Goal: Information Seeking & Learning: Understand process/instructions

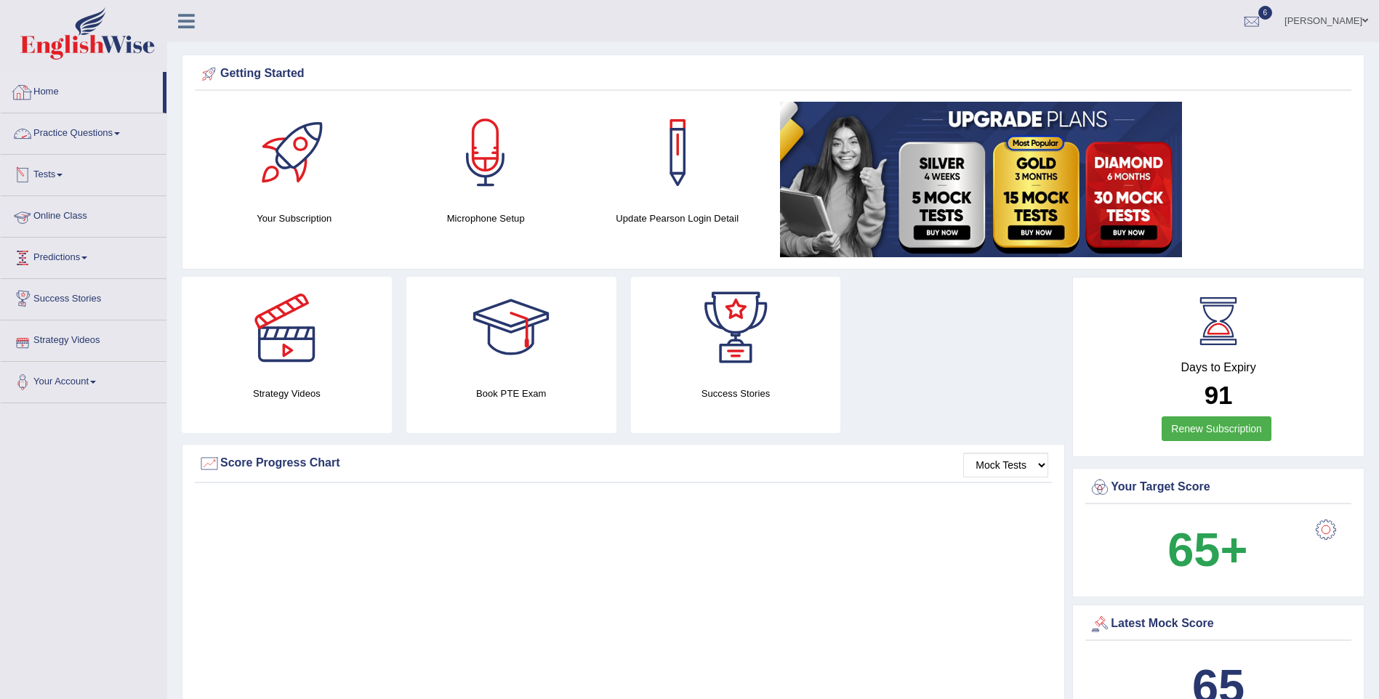
click at [56, 94] on link "Home" at bounding box center [82, 90] width 162 height 36
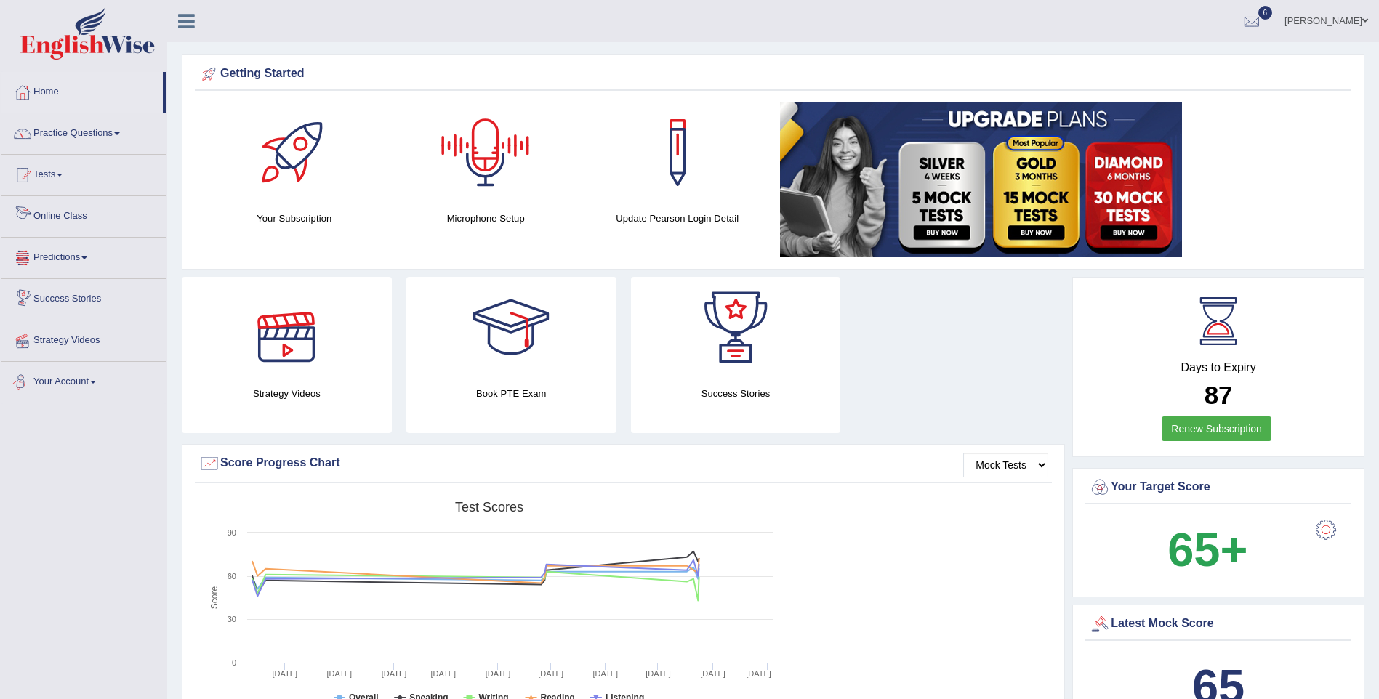
click at [63, 209] on link "Online Class" at bounding box center [84, 214] width 166 height 36
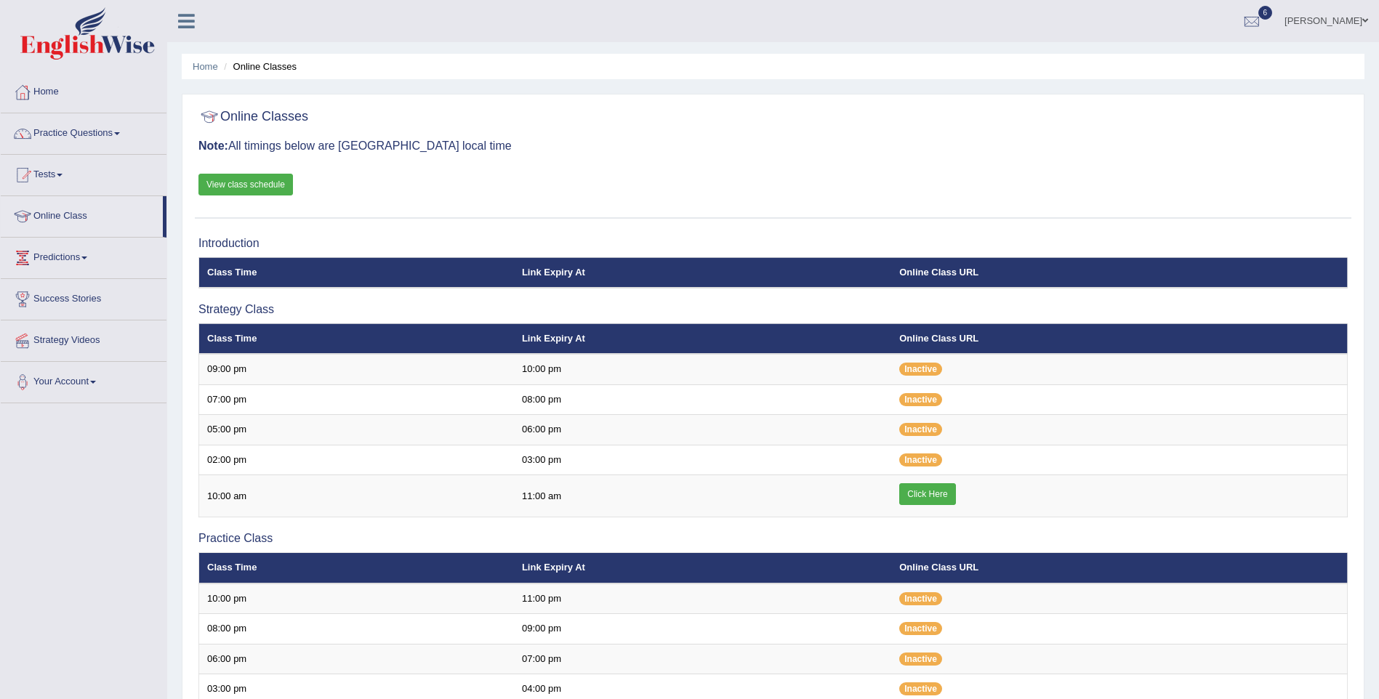
click at [279, 181] on link "View class schedule" at bounding box center [245, 185] width 95 height 22
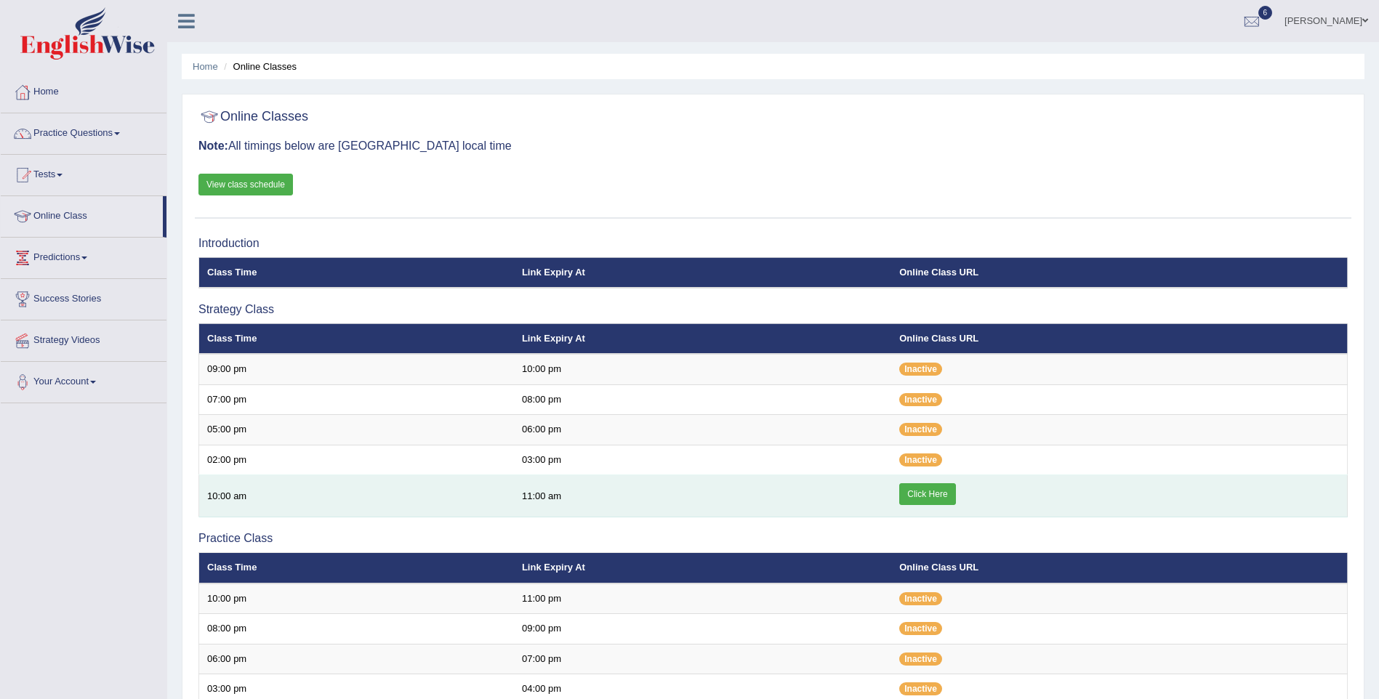
click at [918, 486] on link "Click Here" at bounding box center [927, 494] width 56 height 22
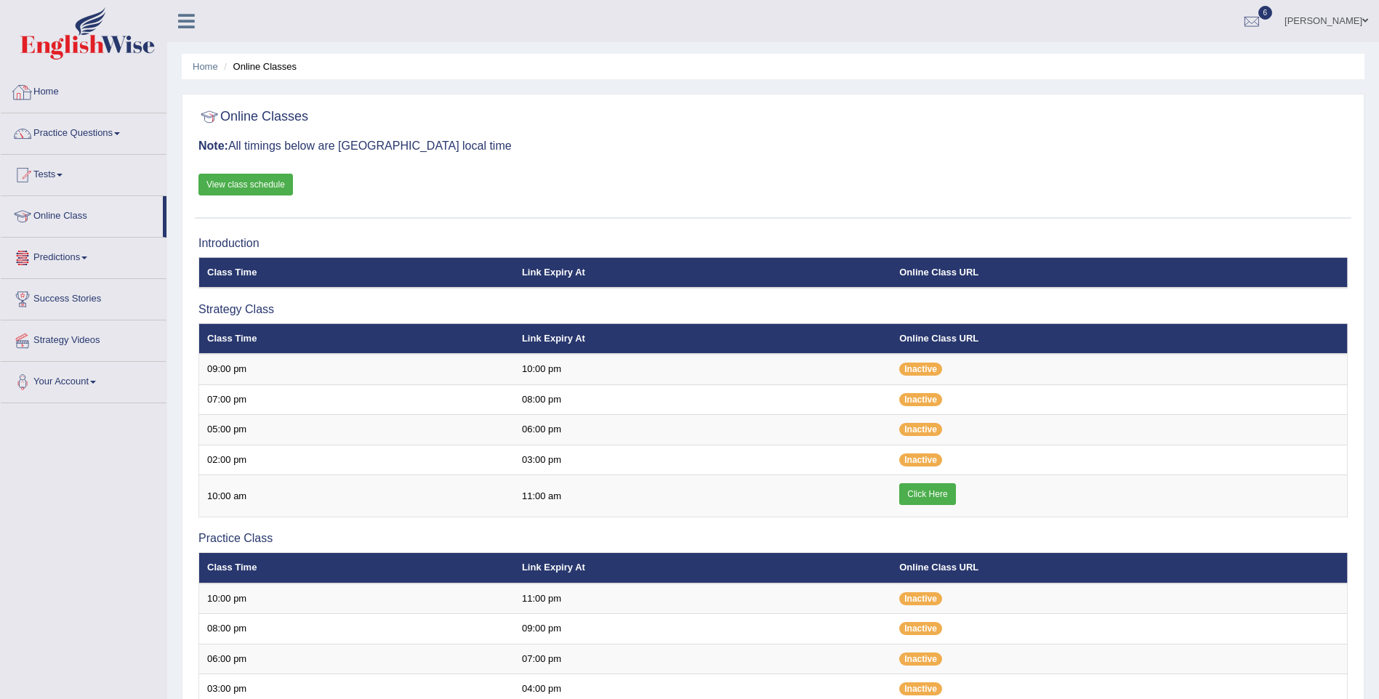
click at [53, 87] on link "Home" at bounding box center [84, 90] width 166 height 36
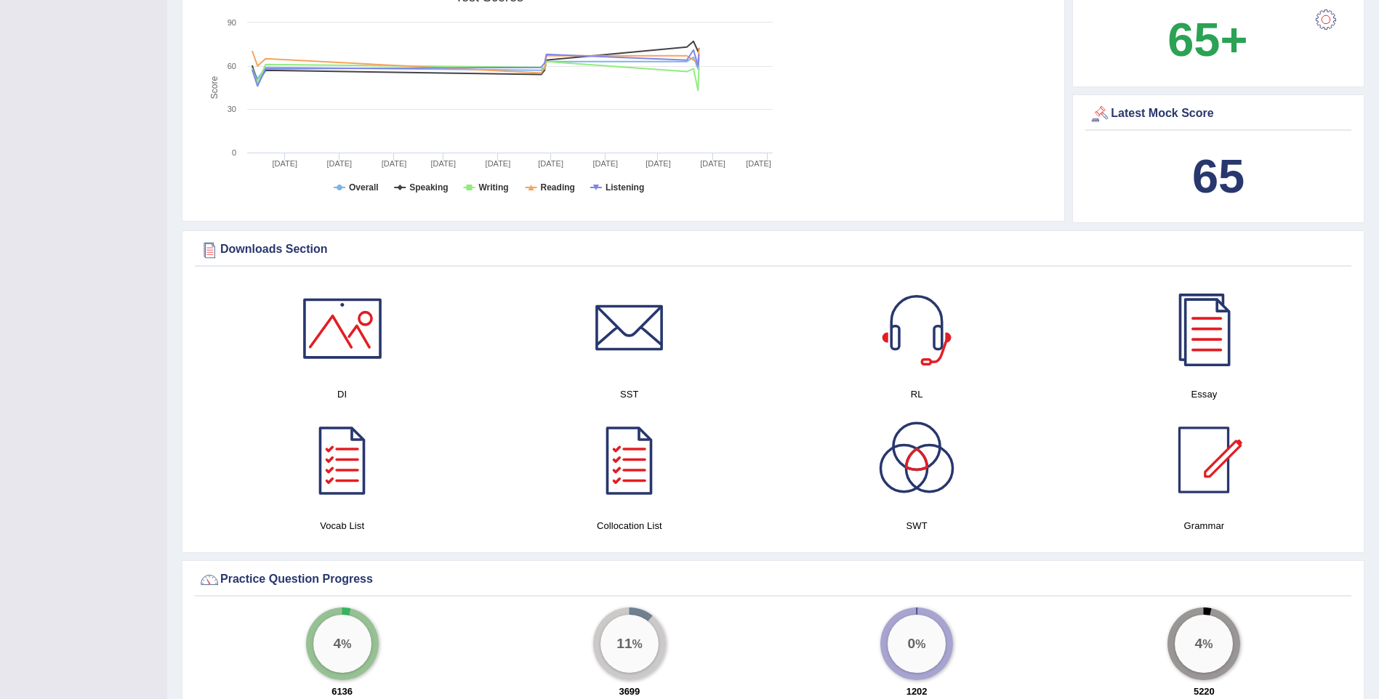
scroll to position [509, 0]
click at [651, 326] on div at bounding box center [630, 330] width 102 height 102
click at [325, 342] on div at bounding box center [343, 330] width 102 height 102
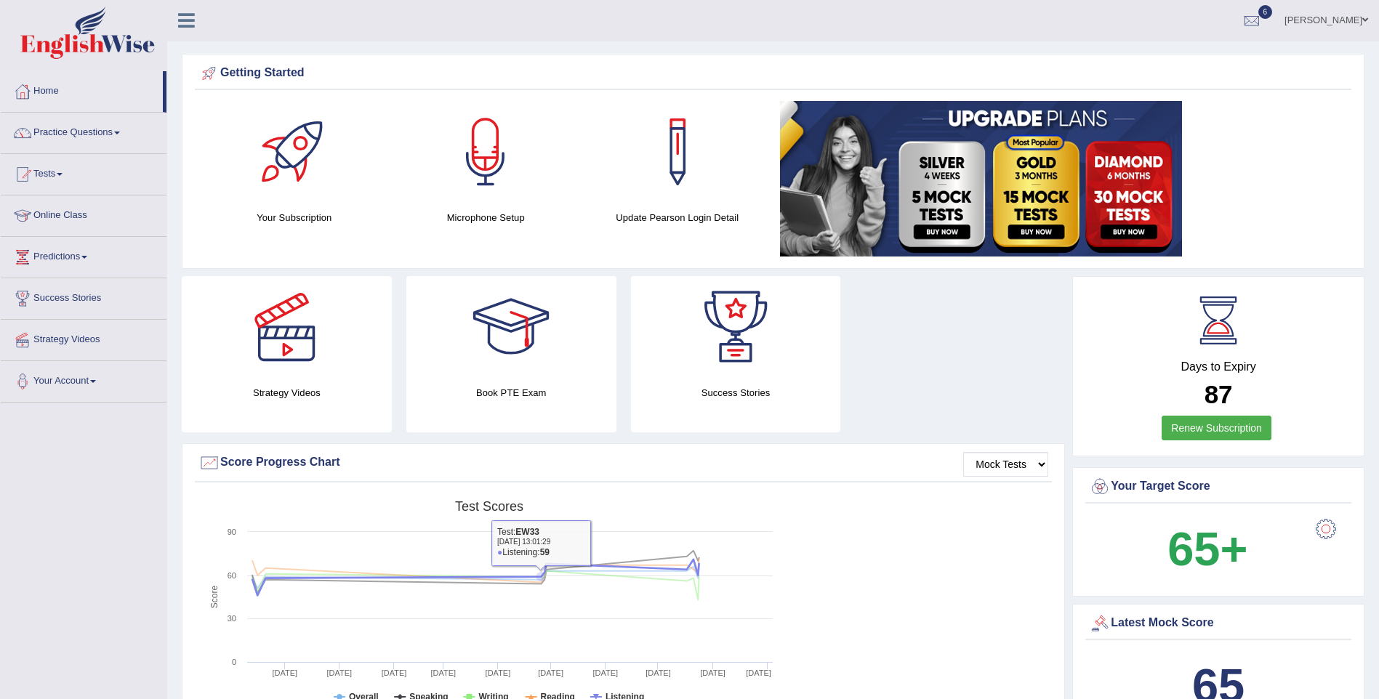
scroll to position [0, 0]
